Goal: Check status: Check status

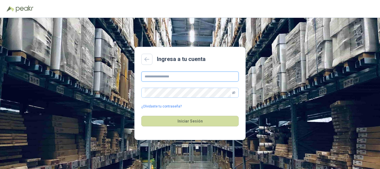
type input "**********"
click at [234, 92] on icon "eye-invisible" at bounding box center [233, 92] width 3 height 3
click at [232, 91] on icon "eye" at bounding box center [233, 92] width 3 height 3
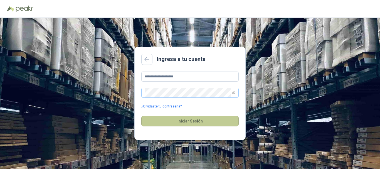
click at [200, 121] on button "Iniciar Sesión" at bounding box center [189, 121] width 97 height 11
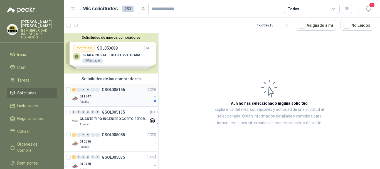
click at [119, 101] on div "Patojito" at bounding box center [115, 101] width 72 height 4
click at [144, 96] on div "011347" at bounding box center [115, 96] width 72 height 7
click at [103, 93] on div "4 0 0 0 0 0 GSOL005156 [DATE]" at bounding box center [114, 89] width 85 height 7
click at [129, 88] on div "4 0 0 0 0 0 GSOL005156 [DATE]" at bounding box center [114, 89] width 85 height 7
click at [110, 123] on div "Almatec" at bounding box center [113, 124] width 69 height 4
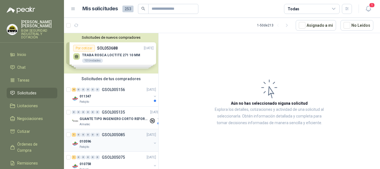
click at [102, 138] on div "010596" at bounding box center [115, 141] width 72 height 7
